Goal: Transaction & Acquisition: Book appointment/travel/reservation

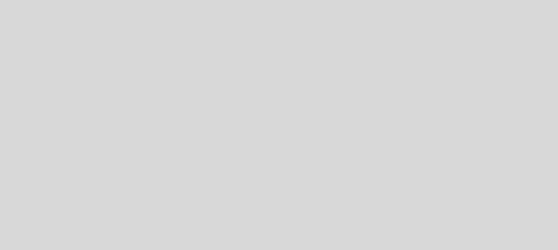
select select "pt"
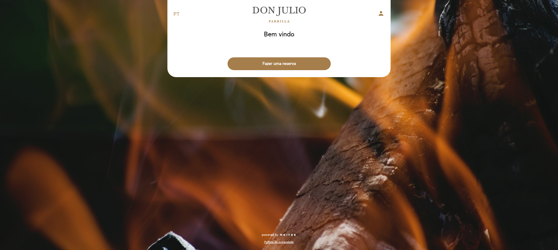
click at [288, 62] on button "Fazer uma reserva" at bounding box center [279, 63] width 103 height 13
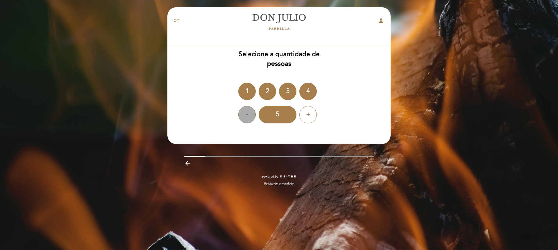
click at [248, 114] on div "-" at bounding box center [246, 114] width 17 height 17
click at [305, 92] on div "4" at bounding box center [307, 91] width 17 height 17
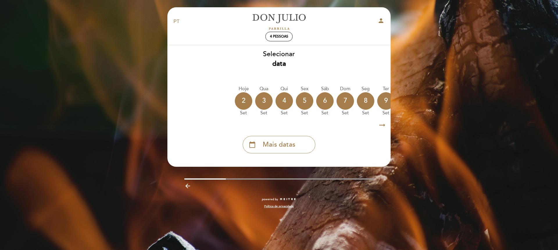
click at [385, 124] on icon "arrow_right_alt" at bounding box center [382, 125] width 9 height 13
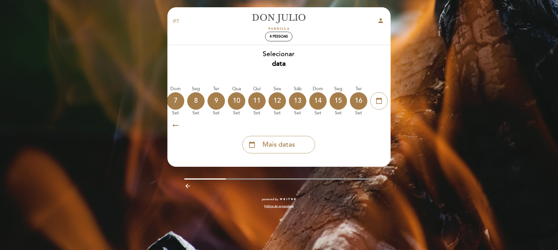
click at [385, 124] on icon "arrow_right_alt" at bounding box center [382, 125] width 9 height 13
click at [297, 101] on div "13" at bounding box center [297, 100] width 17 height 17
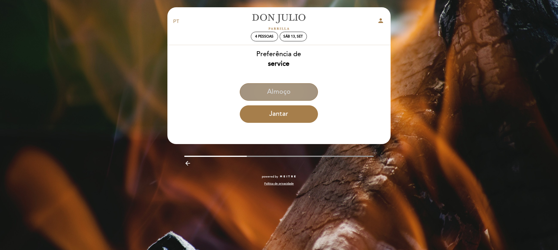
click at [288, 87] on button "Almoço" at bounding box center [279, 91] width 78 height 17
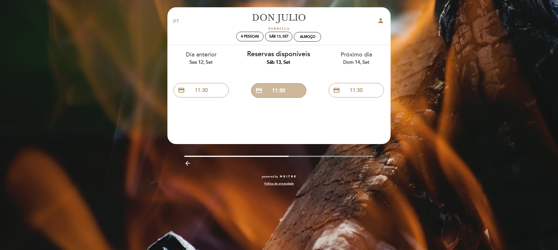
click at [288, 87] on button "credit_card 11:30" at bounding box center [278, 90] width 55 height 15
